Goal: Task Accomplishment & Management: Manage account settings

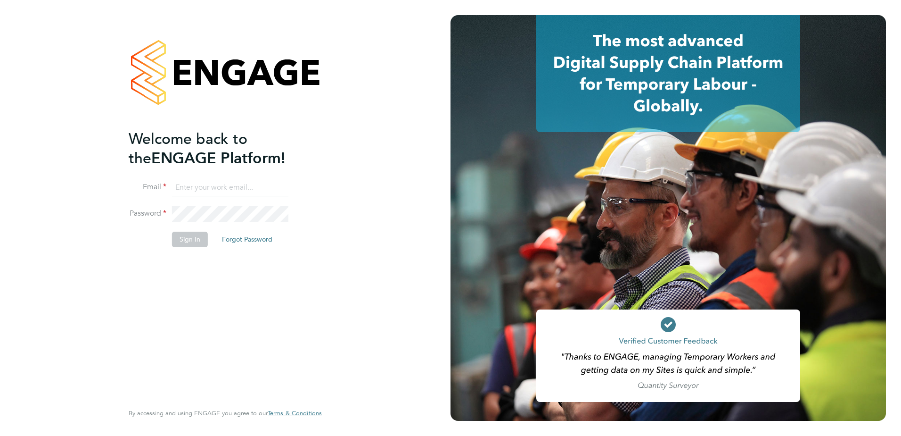
type input "[PERSON_NAME][EMAIL_ADDRESS][PERSON_NAME][DOMAIN_NAME]"
click at [190, 236] on button "Sign In" at bounding box center [190, 238] width 36 height 15
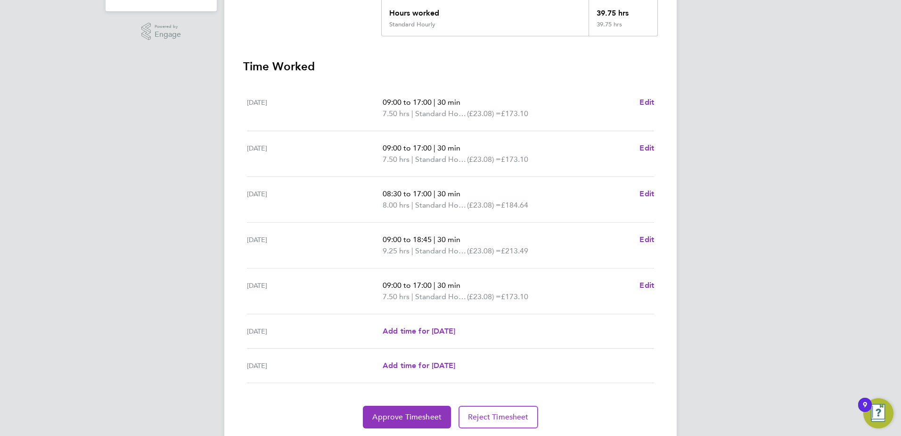
scroll to position [253, 0]
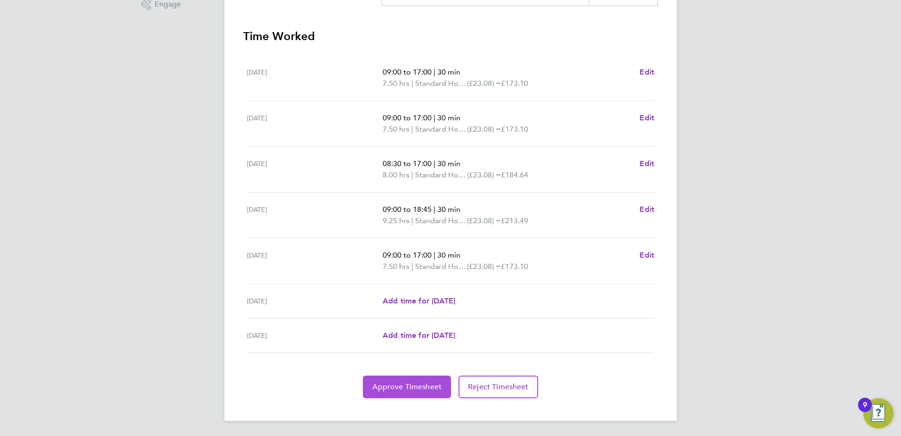
click at [420, 380] on button "Approve Timesheet" at bounding box center [407, 386] width 88 height 23
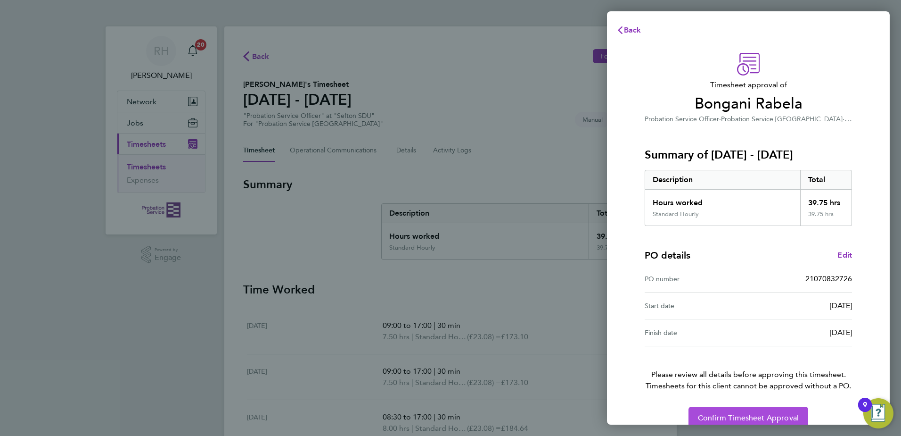
click at [706, 413] on span "Confirm Timesheet Approval" at bounding box center [748, 417] width 101 height 9
